Goal: Information Seeking & Learning: Check status

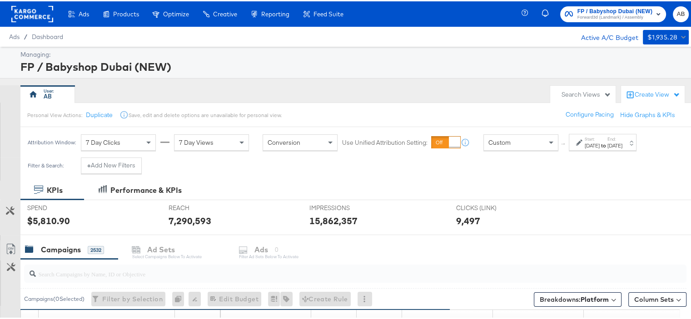
click at [599, 144] on div "[DATE]" at bounding box center [591, 144] width 15 height 7
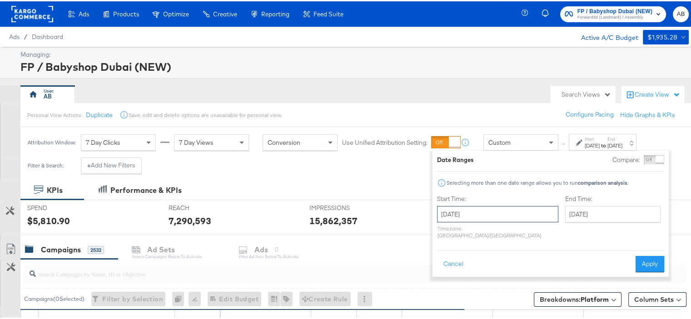
click at [489, 218] on input "[DATE]" at bounding box center [497, 213] width 121 height 16
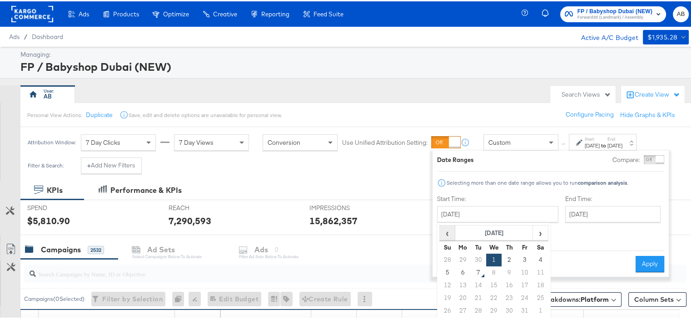
click at [450, 234] on span "‹" at bounding box center [447, 232] width 14 height 14
click at [442, 230] on span "‹" at bounding box center [447, 232] width 14 height 14
click at [524, 258] on td "1" at bounding box center [524, 258] width 15 height 13
type input "[DATE]"
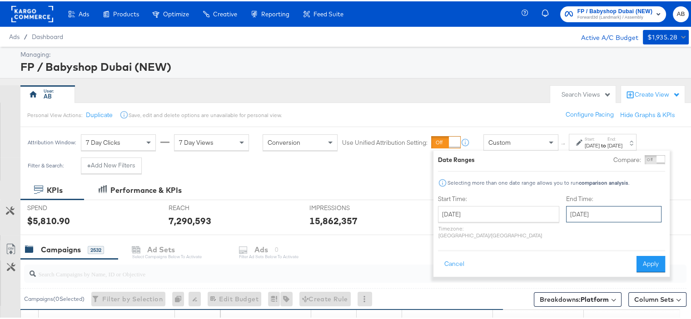
click at [582, 214] on input "[DATE]" at bounding box center [613, 213] width 95 height 16
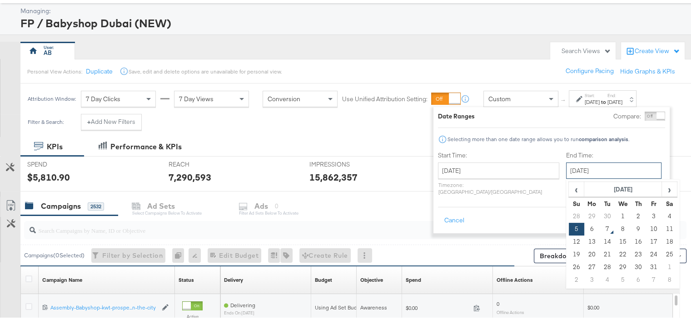
scroll to position [91, 0]
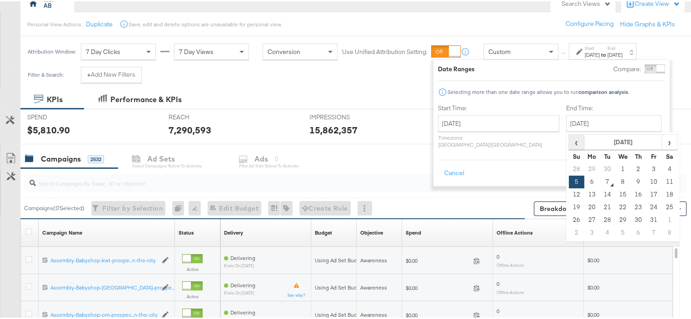
click at [569, 141] on span "‹" at bounding box center [576, 141] width 14 height 14
click at [599, 217] on td "30" at bounding box center [606, 219] width 15 height 13
type input "[DATE]"
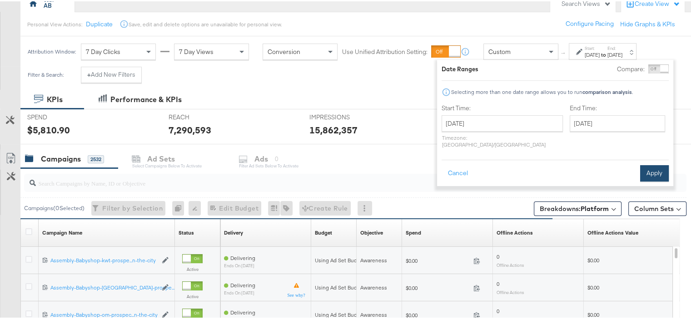
click at [651, 164] on button "Apply" at bounding box center [654, 172] width 29 height 16
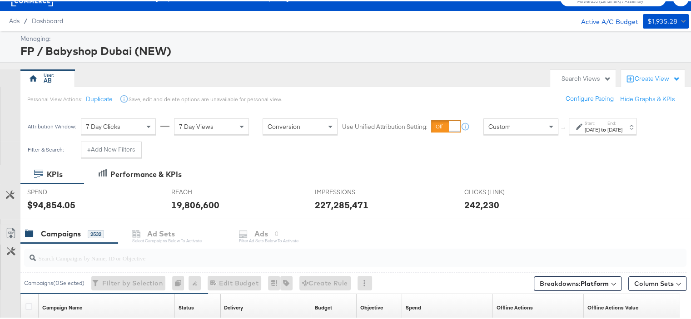
scroll to position [0, 0]
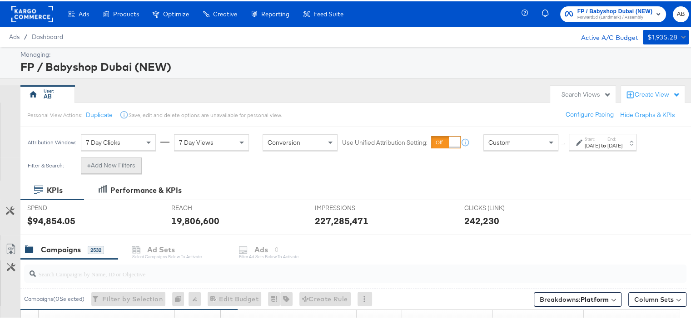
click at [117, 167] on button "+ Add New Filters" at bounding box center [111, 164] width 61 height 16
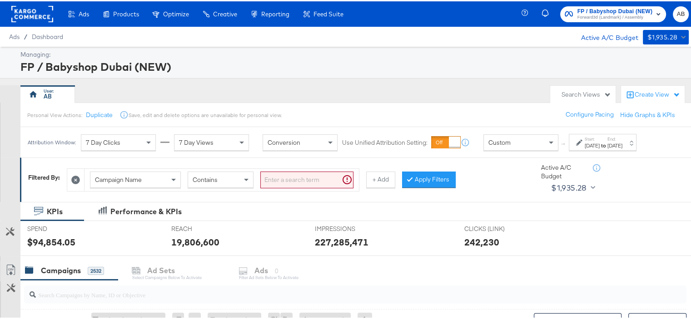
click at [269, 178] on input "search" at bounding box center [306, 178] width 93 height 17
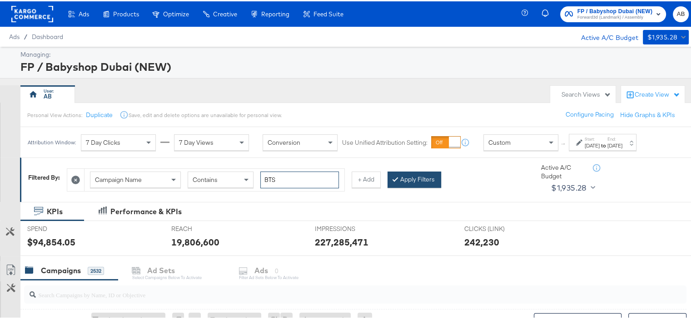
type input "BTS"
click at [431, 179] on button "Apply Filters" at bounding box center [414, 178] width 54 height 16
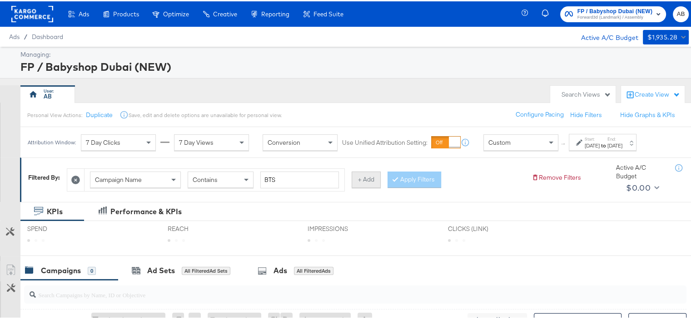
click at [362, 183] on button "+ Add" at bounding box center [365, 178] width 29 height 16
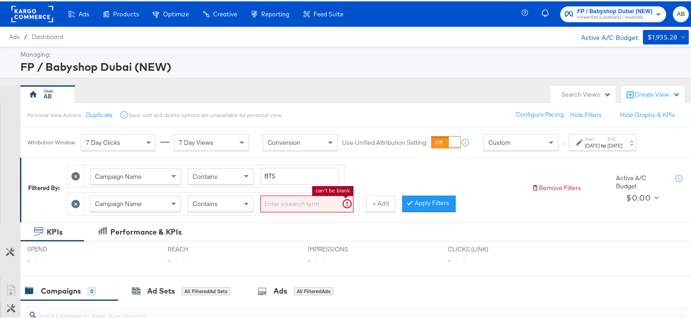
click at [293, 203] on input "search" at bounding box center [306, 202] width 93 height 17
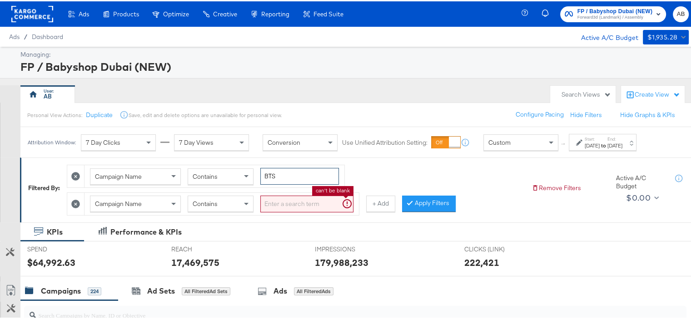
click at [283, 176] on input "BTS" at bounding box center [299, 175] width 79 height 17
click at [280, 205] on input "search" at bounding box center [306, 202] width 93 height 17
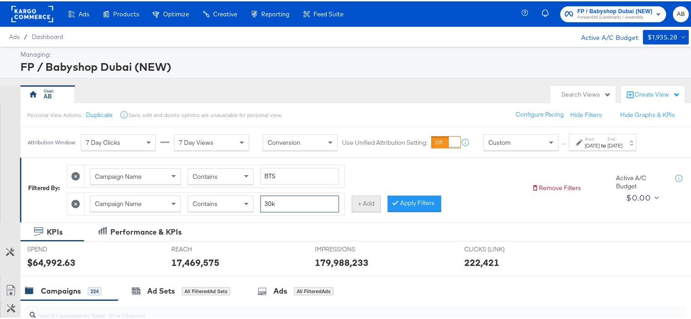
type input "30k"
click at [358, 206] on button "+ Add" at bounding box center [365, 202] width 29 height 16
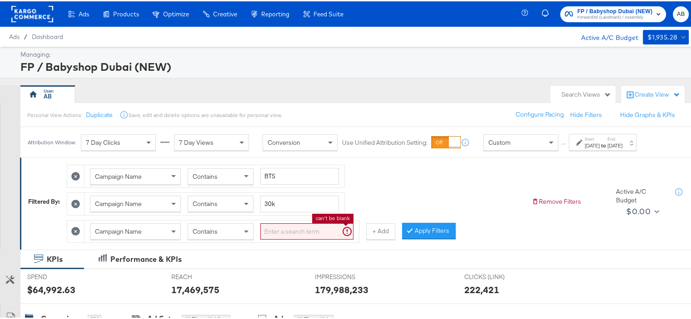
click at [287, 227] on input "search" at bounding box center [306, 230] width 93 height 17
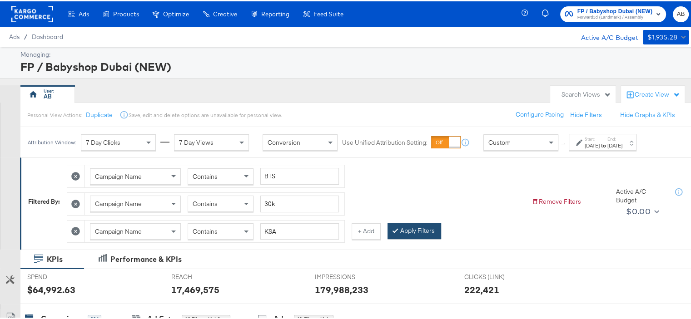
click at [414, 226] on button "Apply Filters" at bounding box center [414, 230] width 54 height 16
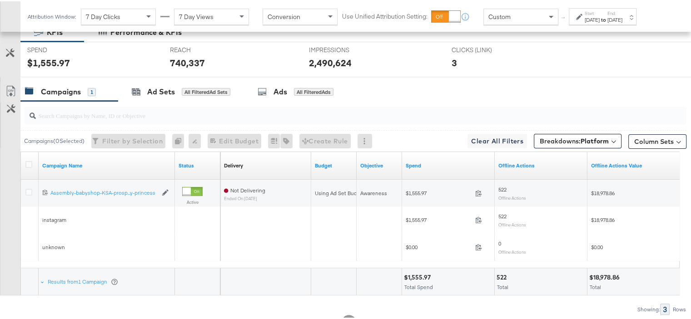
scroll to position [259, 0]
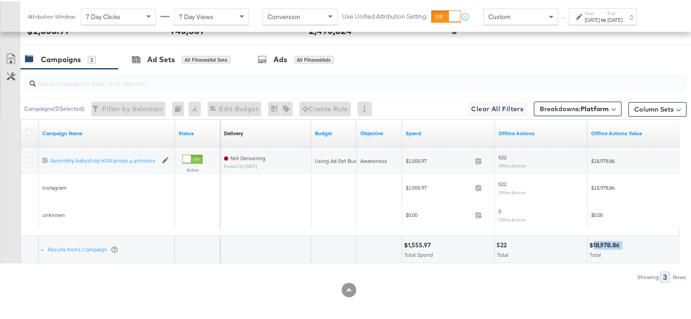
drag, startPoint x: 622, startPoint y: 241, endPoint x: 594, endPoint y: 243, distance: 28.2
click at [594, 243] on div "$18,978.86" at bounding box center [605, 244] width 33 height 9
copy div "18,978.86"
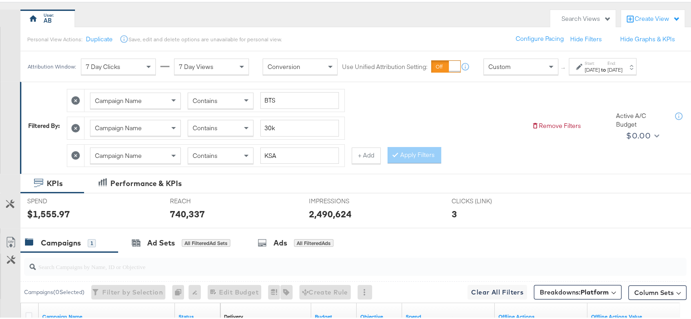
scroll to position [0, 0]
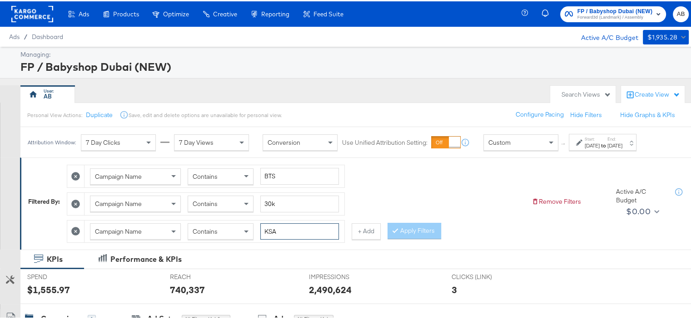
click at [285, 223] on input "KSA" at bounding box center [299, 230] width 79 height 17
type input "[GEOGRAPHIC_DATA]"
click at [420, 223] on button "Apply Filters" at bounding box center [414, 230] width 54 height 16
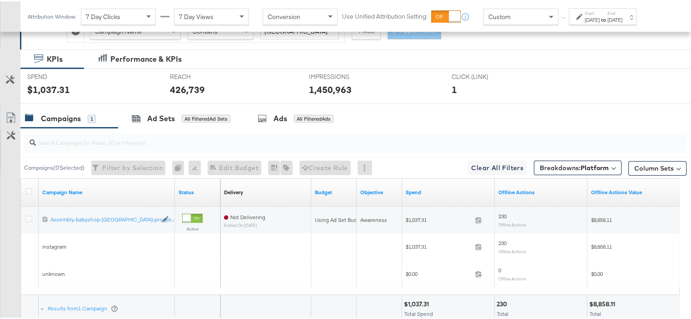
scroll to position [259, 0]
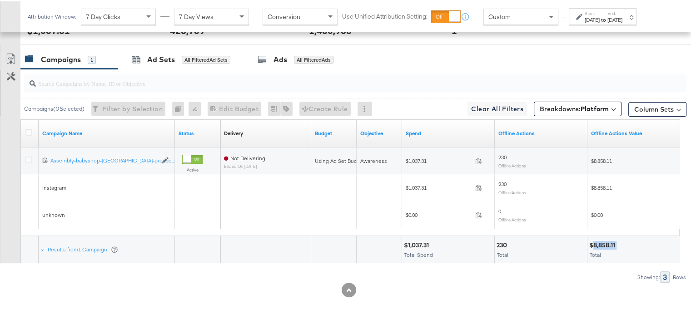
drag, startPoint x: 618, startPoint y: 244, endPoint x: 594, endPoint y: 247, distance: 23.8
click at [594, 247] on div "$8,858.11 Total" at bounding box center [633, 248] width 92 height 27
copy div "8,858.11"
